Goal: Task Accomplishment & Management: Manage account settings

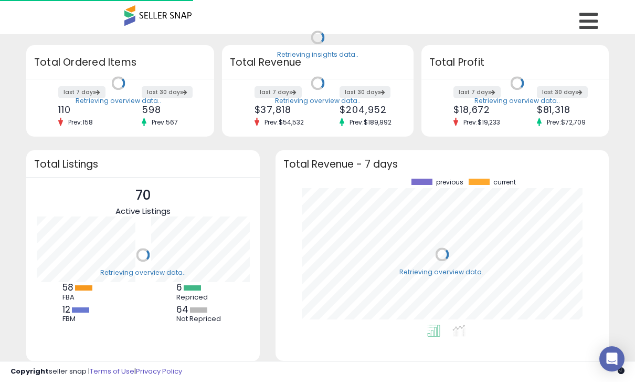
scroll to position [146, 312]
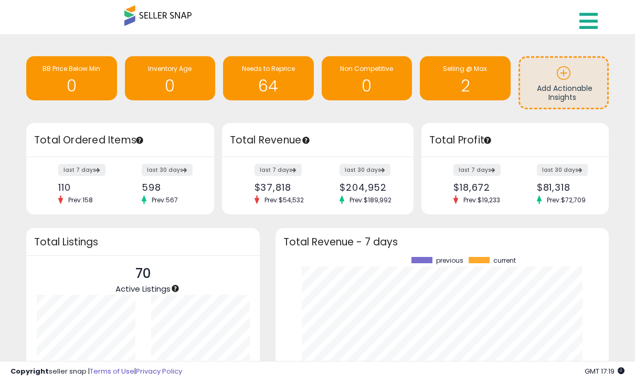
click at [589, 21] on icon at bounding box center [589, 21] width 18 height 21
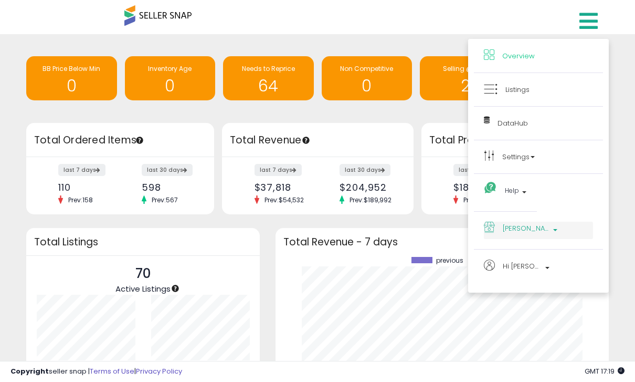
click at [525, 234] on span "[PERSON_NAME] Mx" at bounding box center [526, 228] width 47 height 13
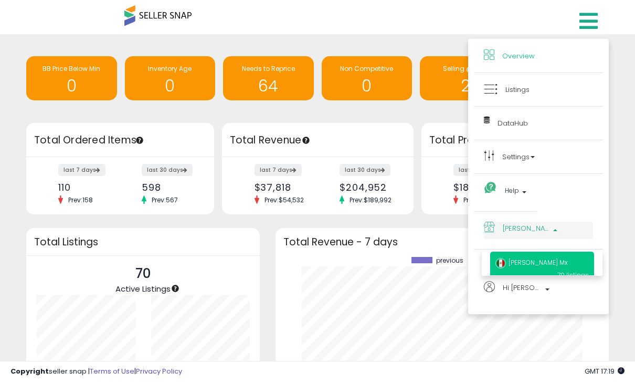
click at [552, 231] on p "[PERSON_NAME] Mx" at bounding box center [538, 230] width 109 height 17
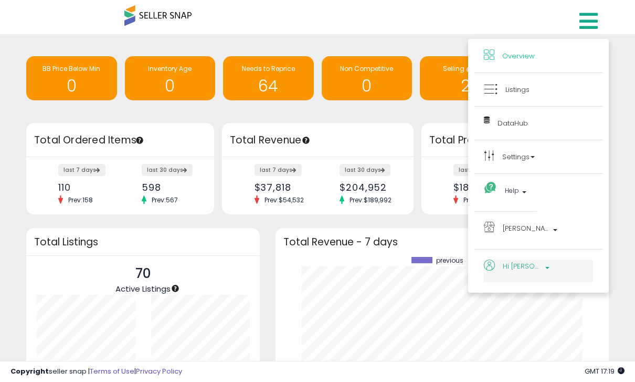
click at [527, 269] on span "Hi [PERSON_NAME]" at bounding box center [522, 265] width 39 height 13
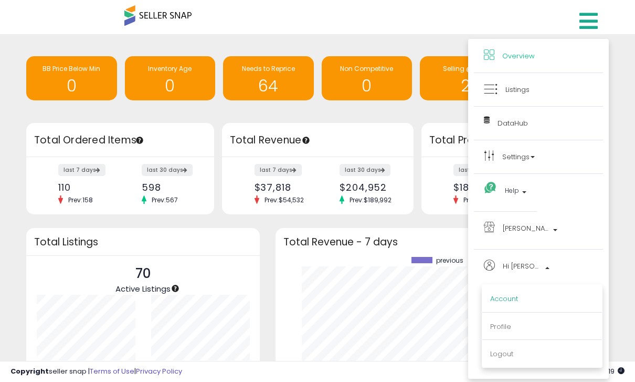
click at [510, 300] on link "Account" at bounding box center [504, 299] width 28 height 10
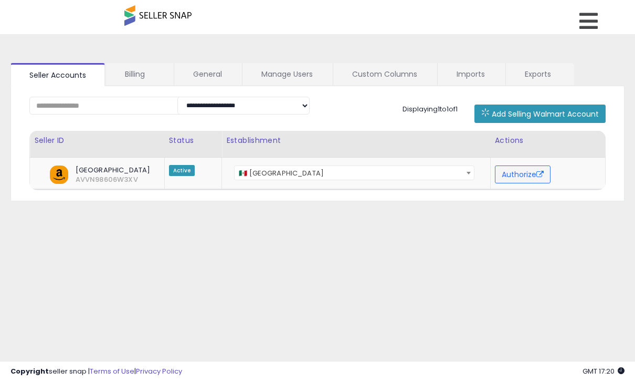
click at [133, 72] on link "Billing" at bounding box center [139, 74] width 67 height 22
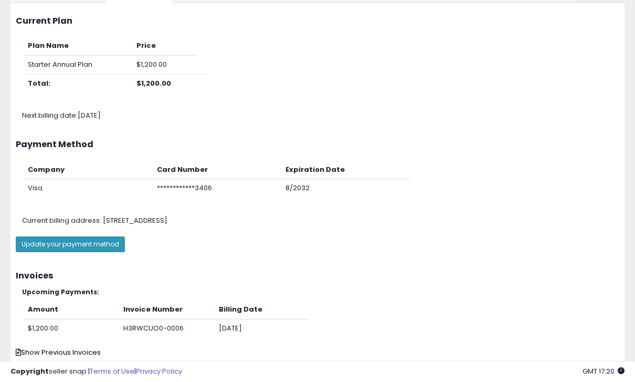
scroll to position [91, 0]
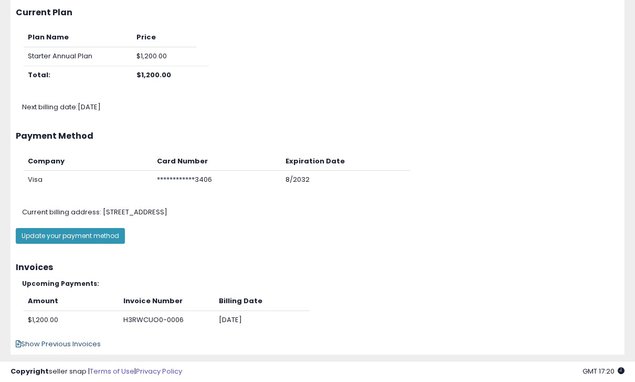
click at [65, 341] on span "Show Previous Invoices" at bounding box center [58, 344] width 85 height 10
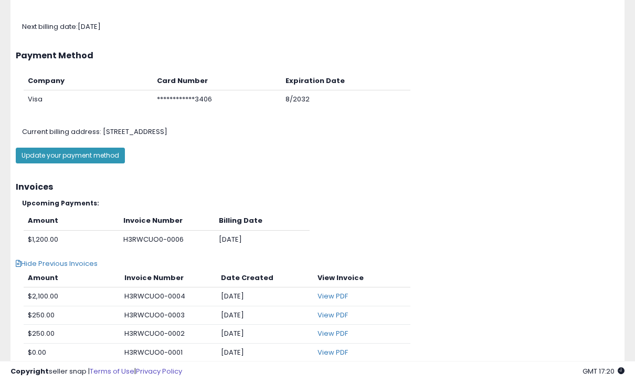
scroll to position [179, 0]
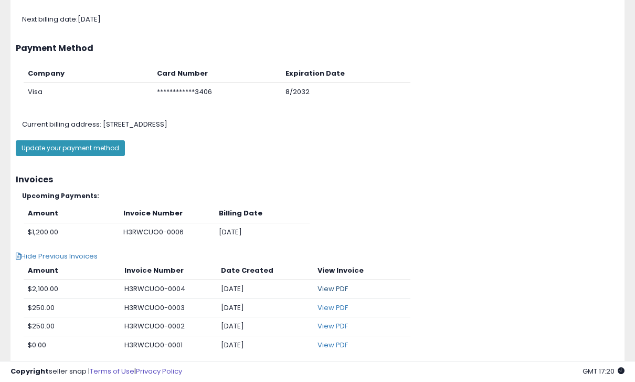
click at [332, 284] on link "View PDF" at bounding box center [333, 289] width 30 height 10
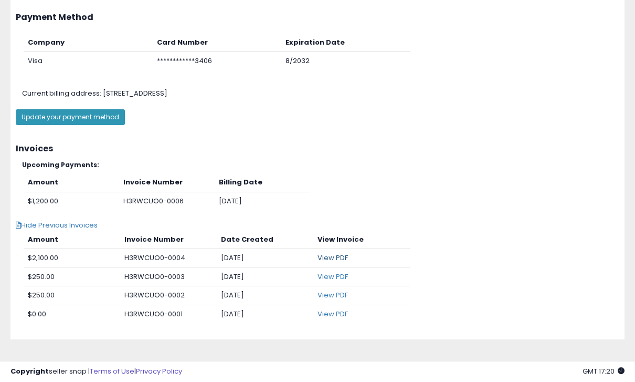
scroll to position [213, 0]
